Goal: Find specific page/section: Find specific page/section

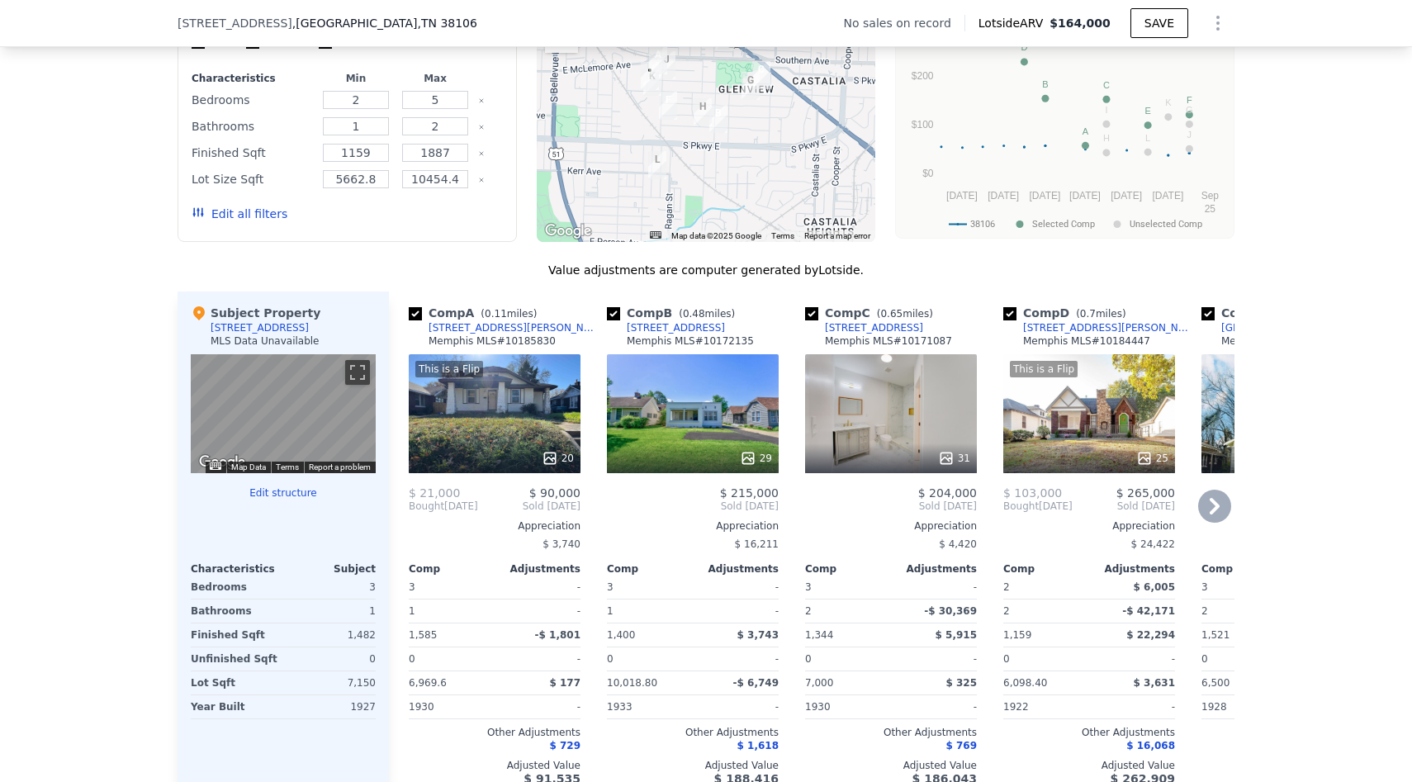
scroll to position [1363, 0]
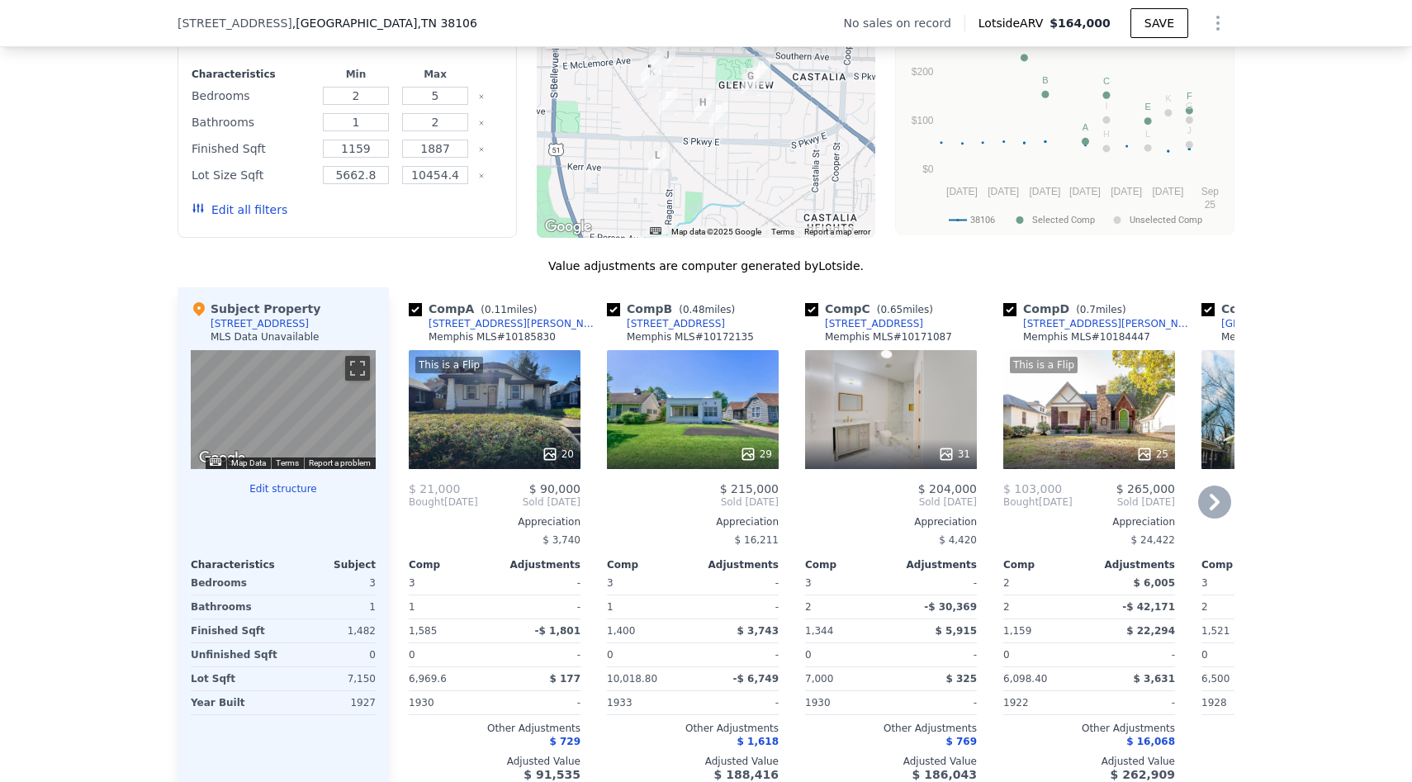
click at [562, 458] on div "20" at bounding box center [558, 454] width 32 height 17
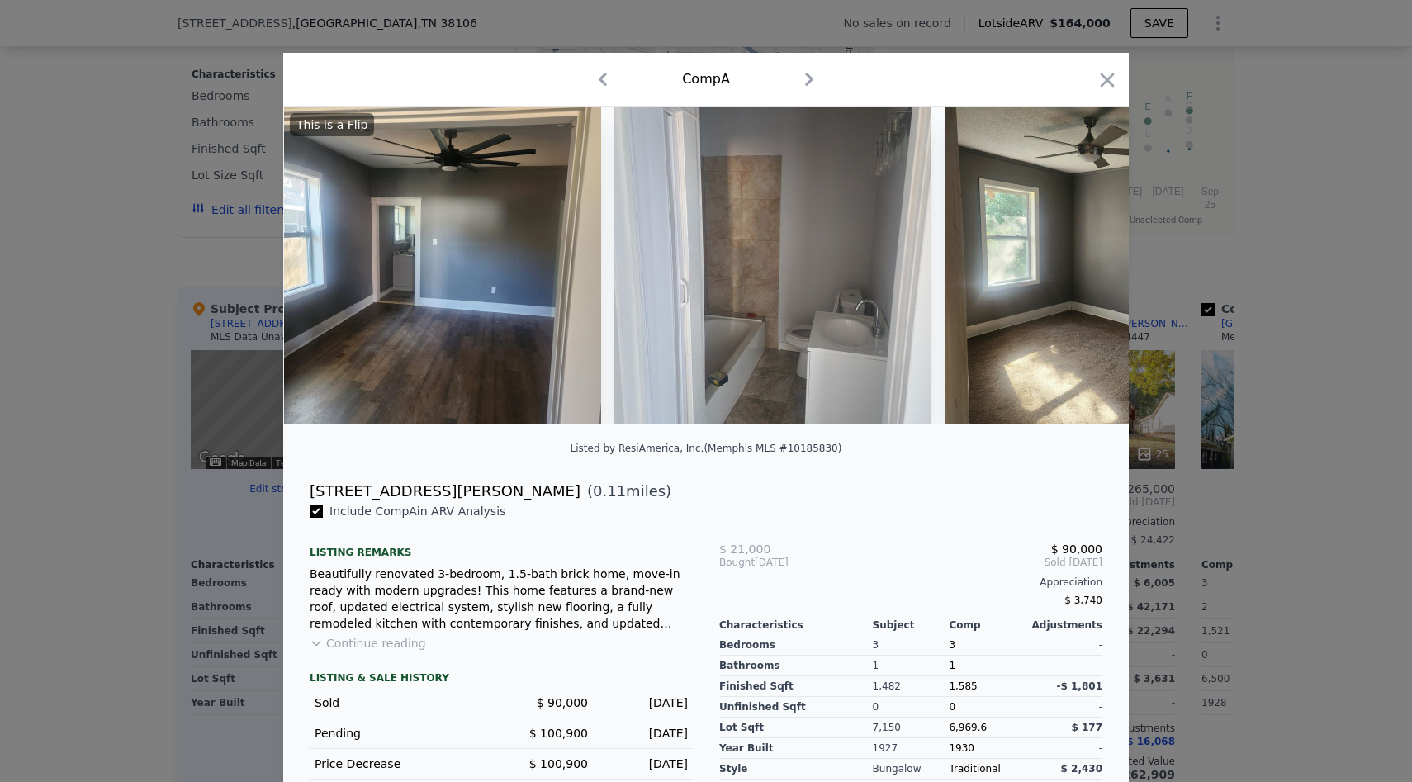
scroll to position [0, 2667]
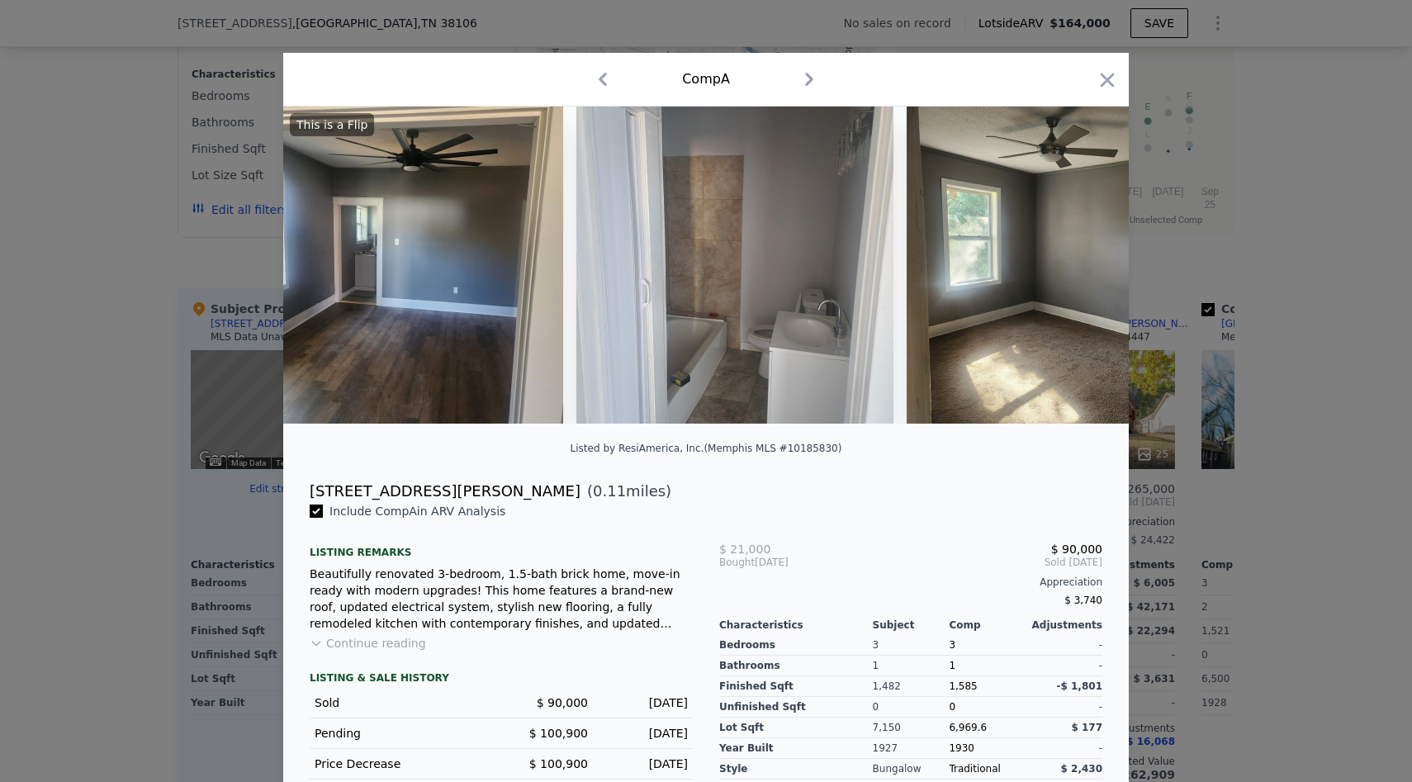
click at [1339, 232] on div at bounding box center [706, 391] width 1412 height 782
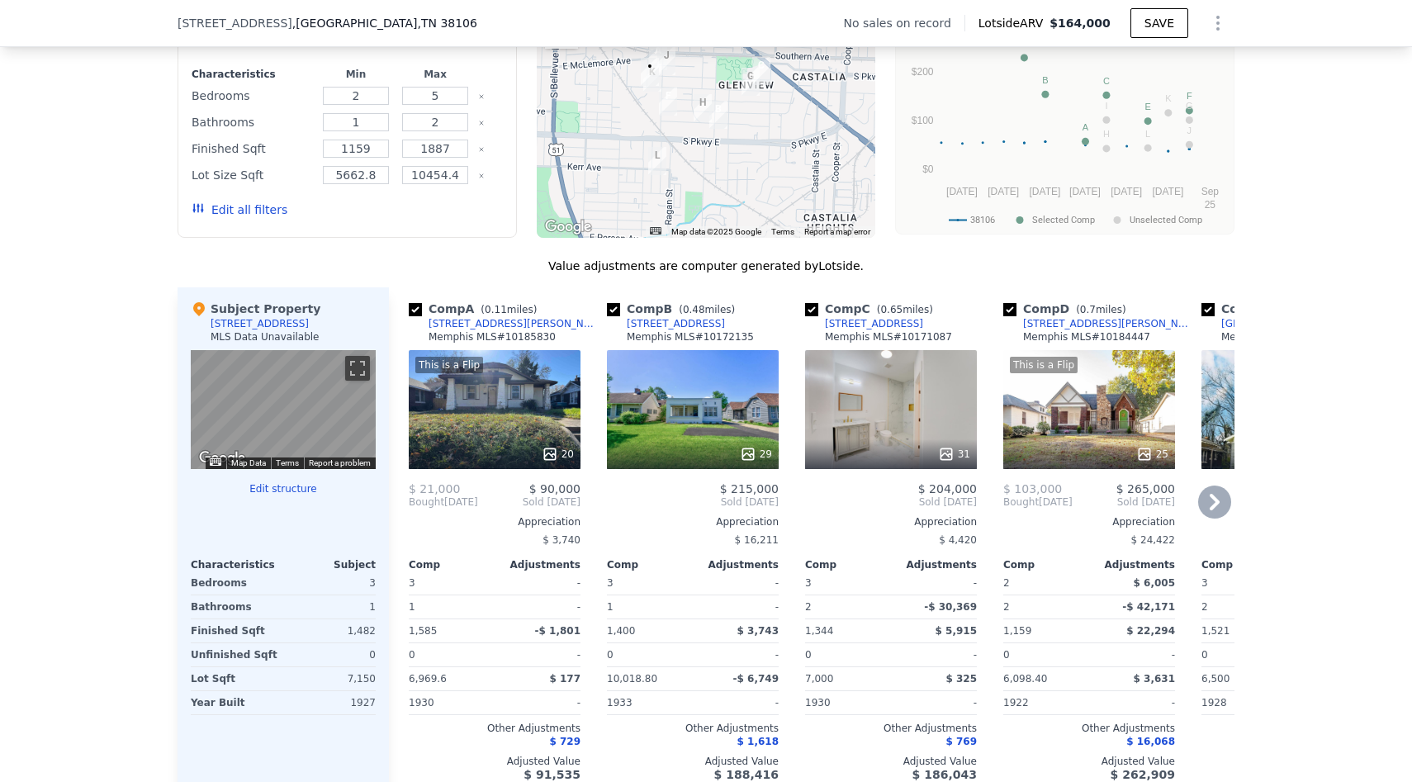
click at [830, 396] on div "31" at bounding box center [891, 409] width 172 height 119
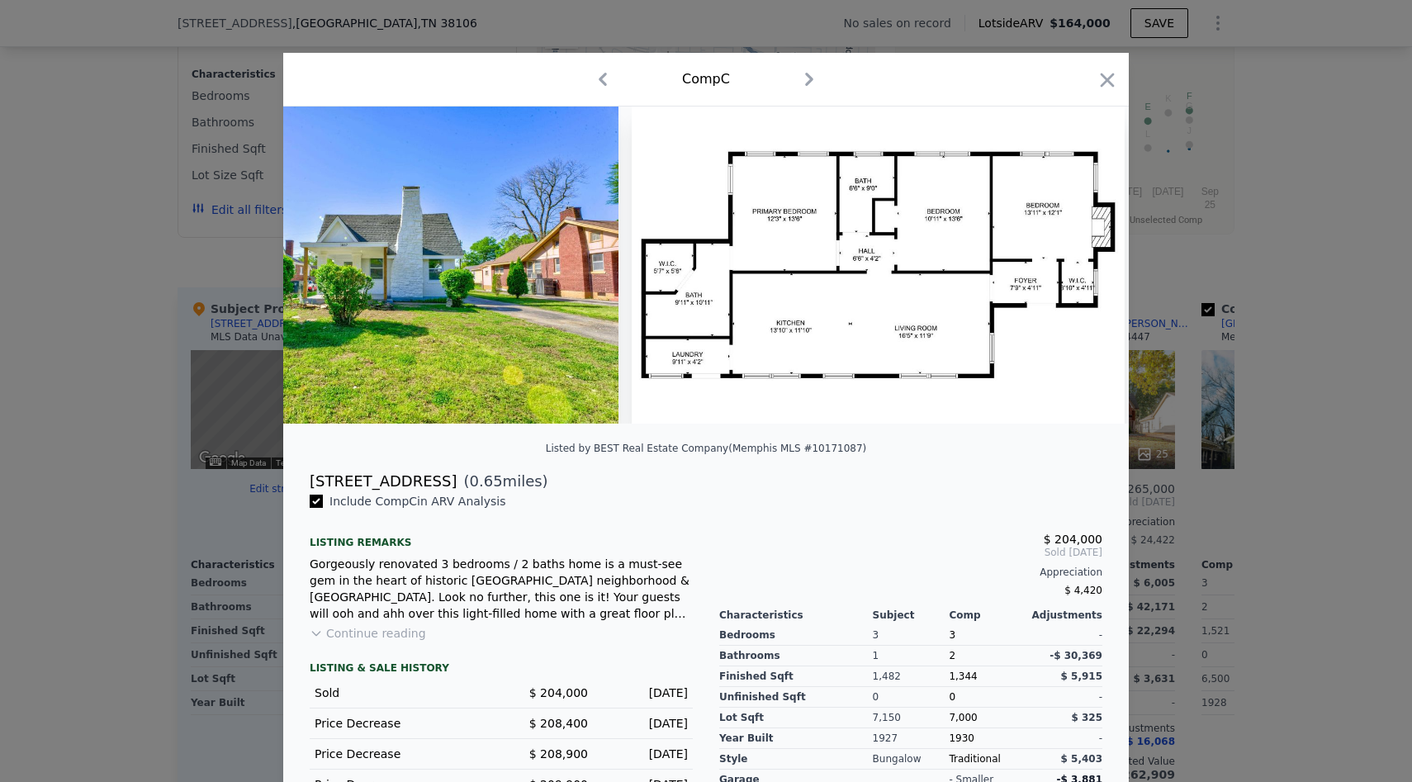
scroll to position [0, 1609]
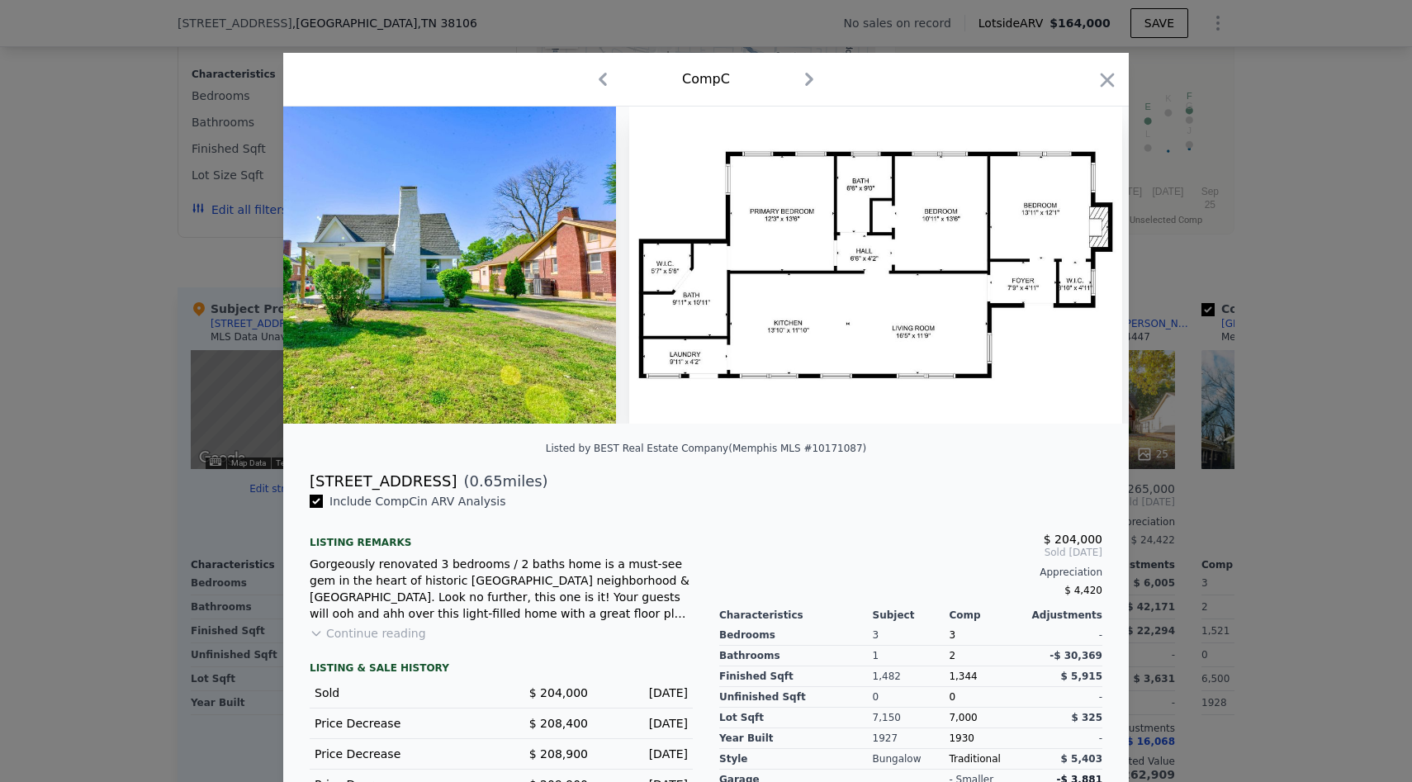
click at [1174, 365] on div at bounding box center [706, 391] width 1412 height 782
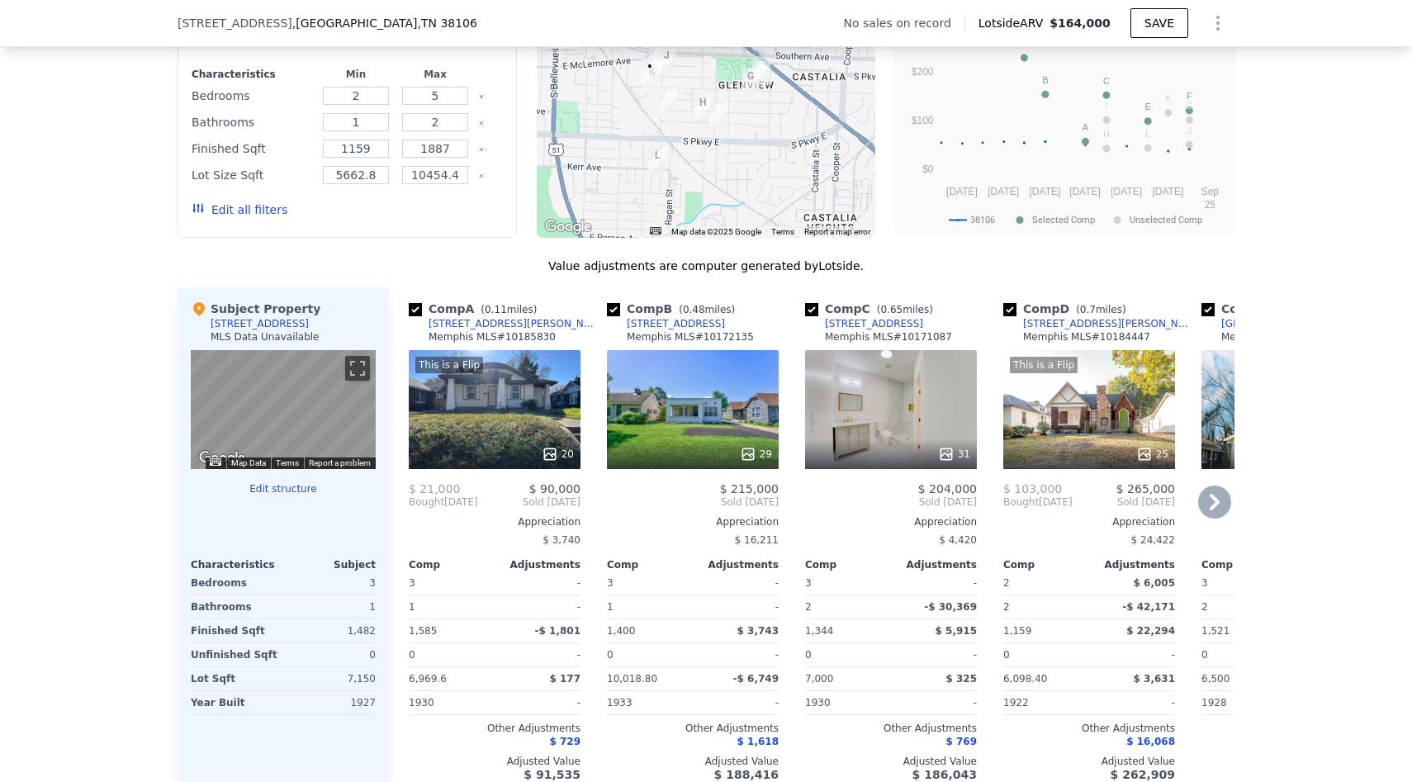
click at [671, 396] on div "29" at bounding box center [693, 409] width 172 height 119
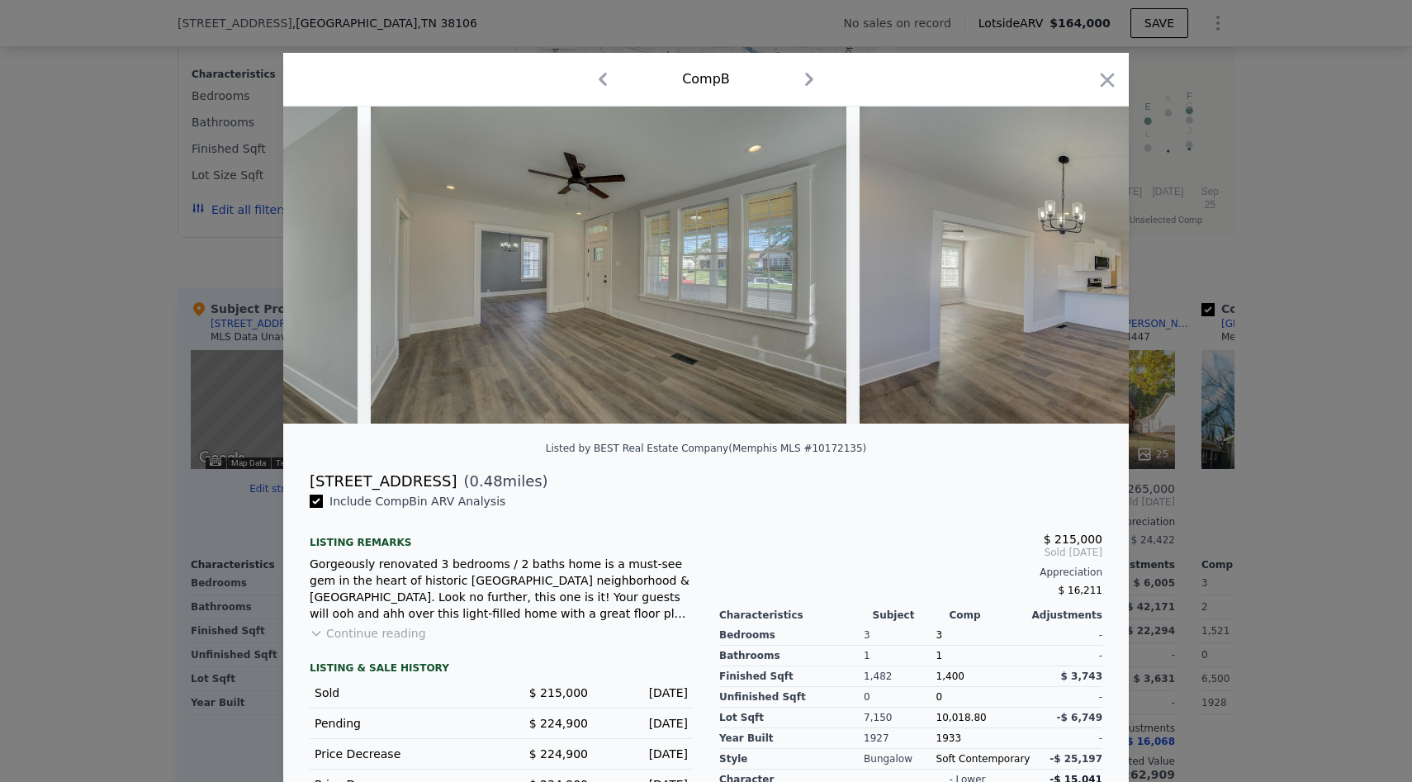
scroll to position [0, 1397]
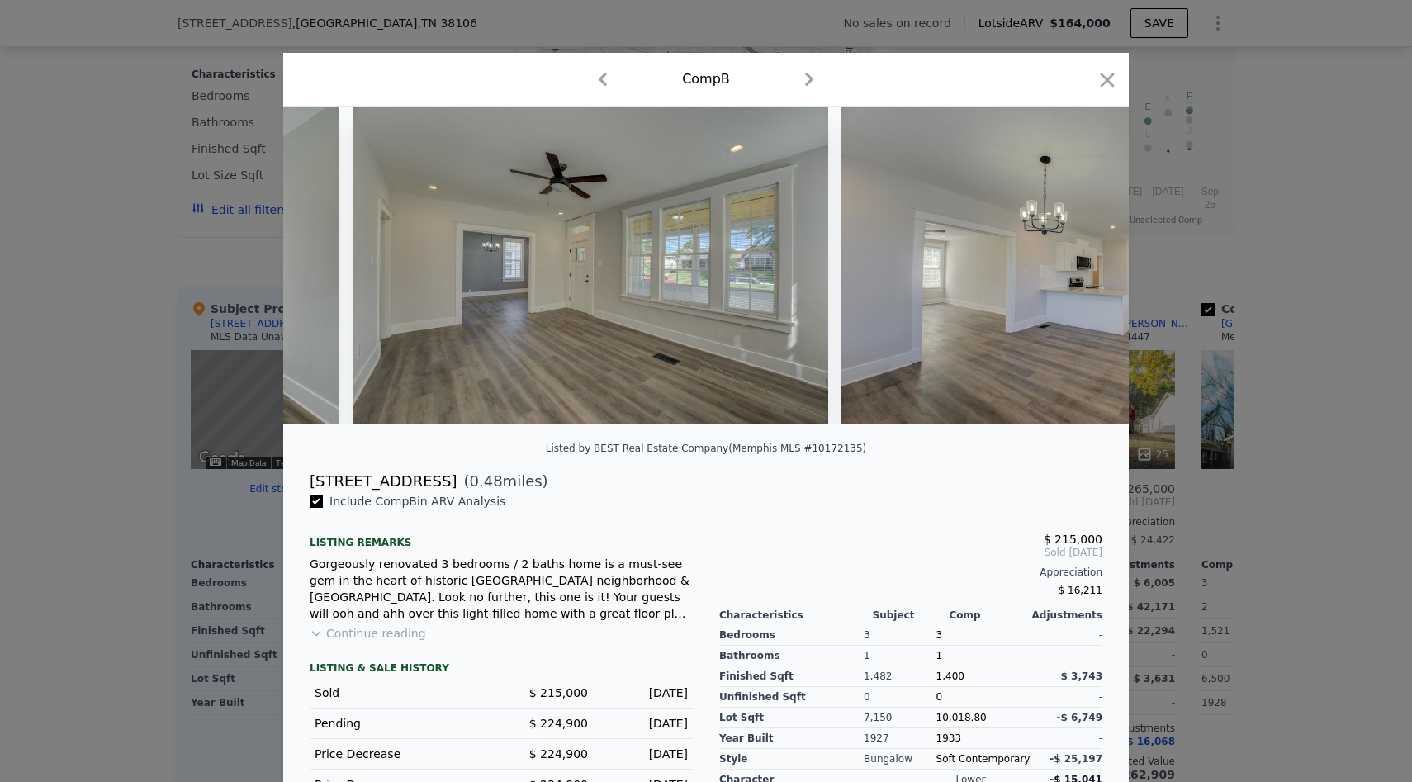
click at [127, 573] on div at bounding box center [706, 391] width 1412 height 782
